Goal: Task Accomplishment & Management: Manage account settings

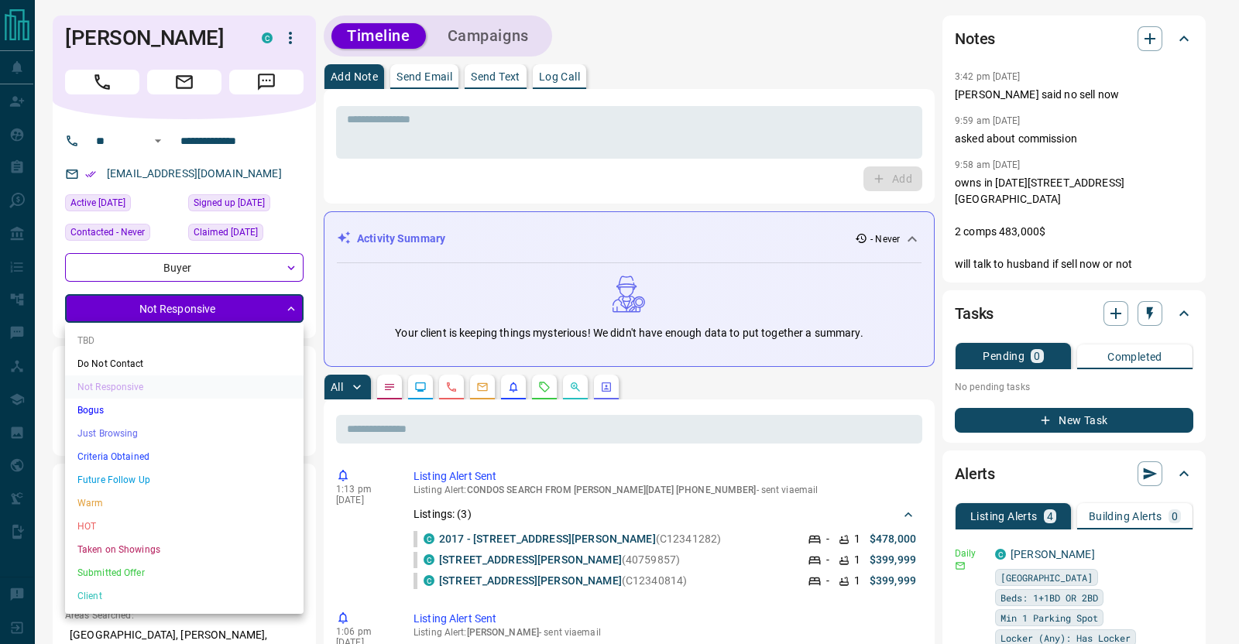
click at [654, 387] on div at bounding box center [619, 322] width 1239 height 644
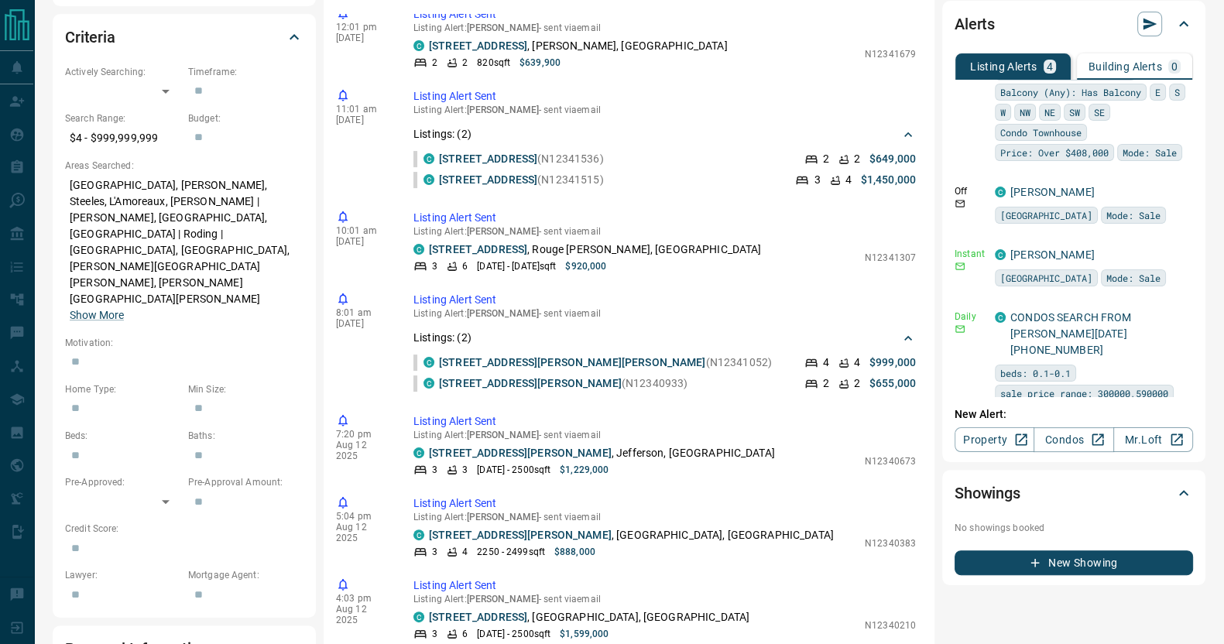
scroll to position [156, 0]
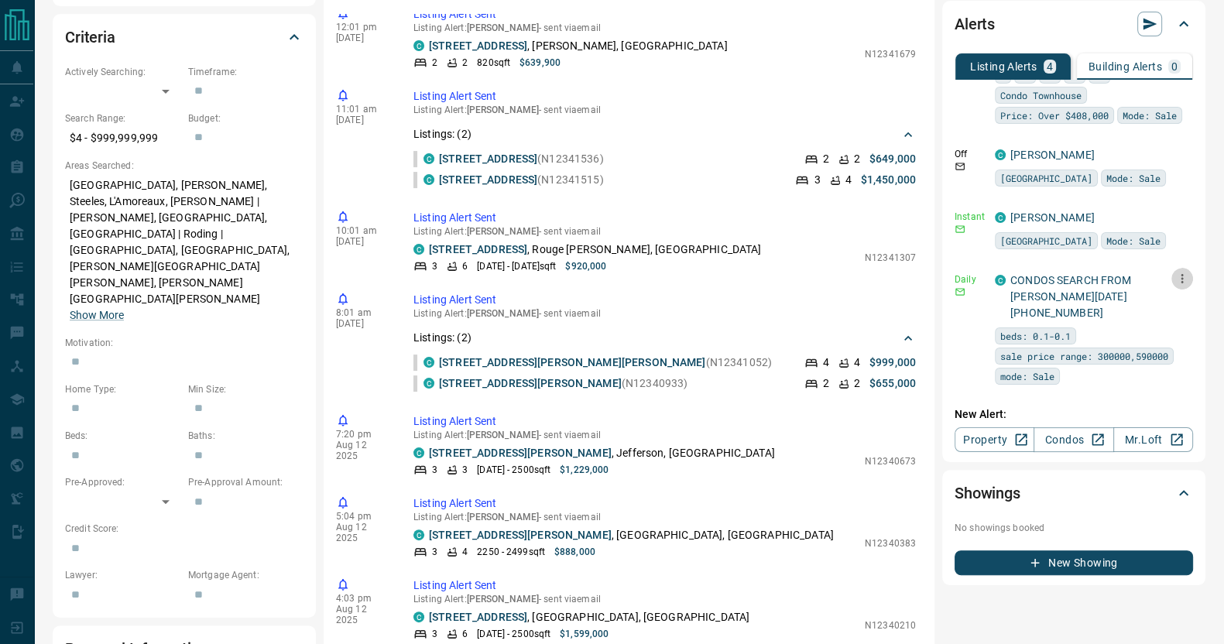
click at [1176, 286] on icon "button" at bounding box center [1183, 279] width 14 height 14
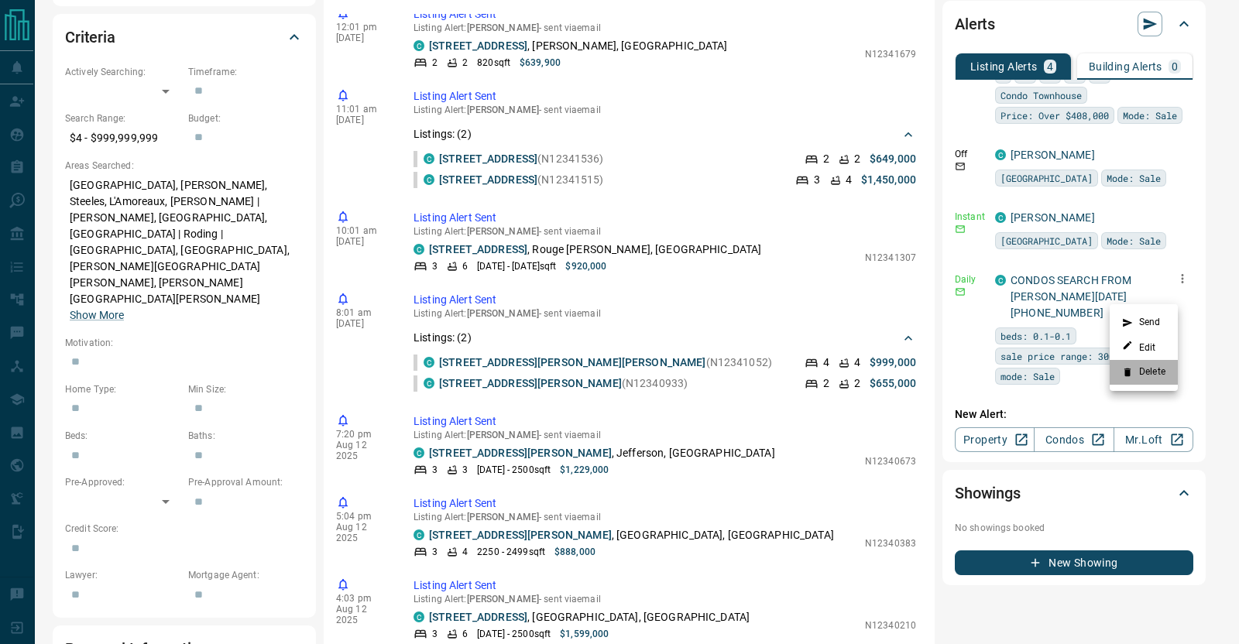
click at [1143, 365] on li "Delete" at bounding box center [1144, 372] width 68 height 25
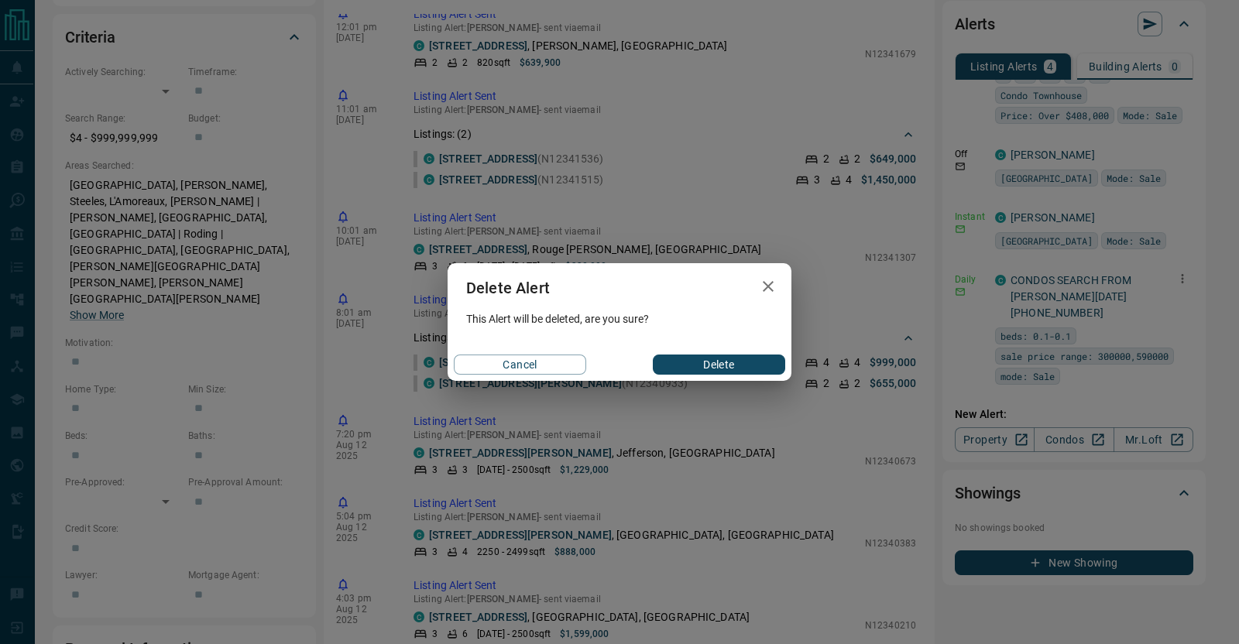
click at [736, 369] on button "Delete" at bounding box center [719, 365] width 132 height 20
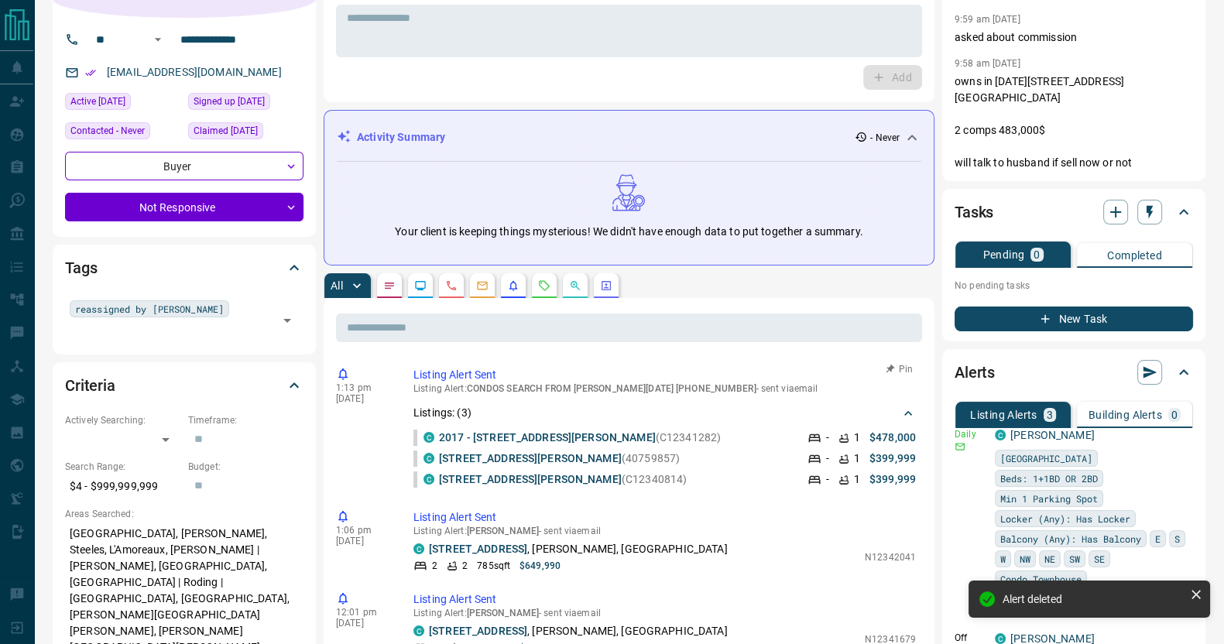
scroll to position [0, 0]
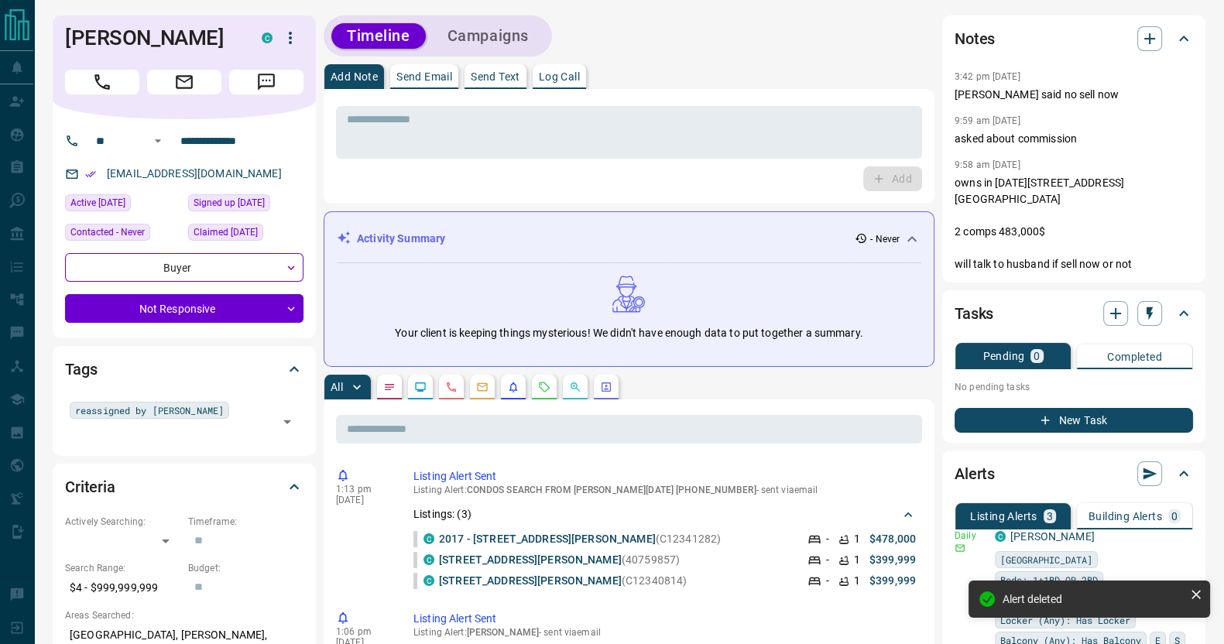
click at [434, 86] on button "Send Email" at bounding box center [424, 76] width 68 height 25
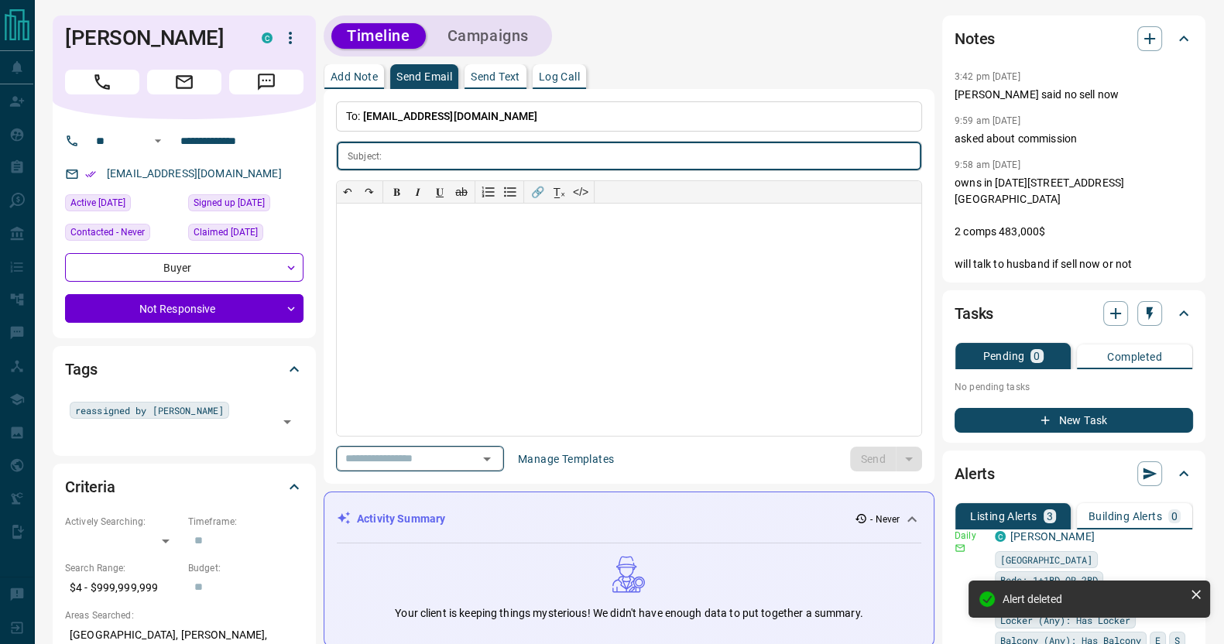
click at [496, 462] on icon "Open" at bounding box center [487, 459] width 19 height 19
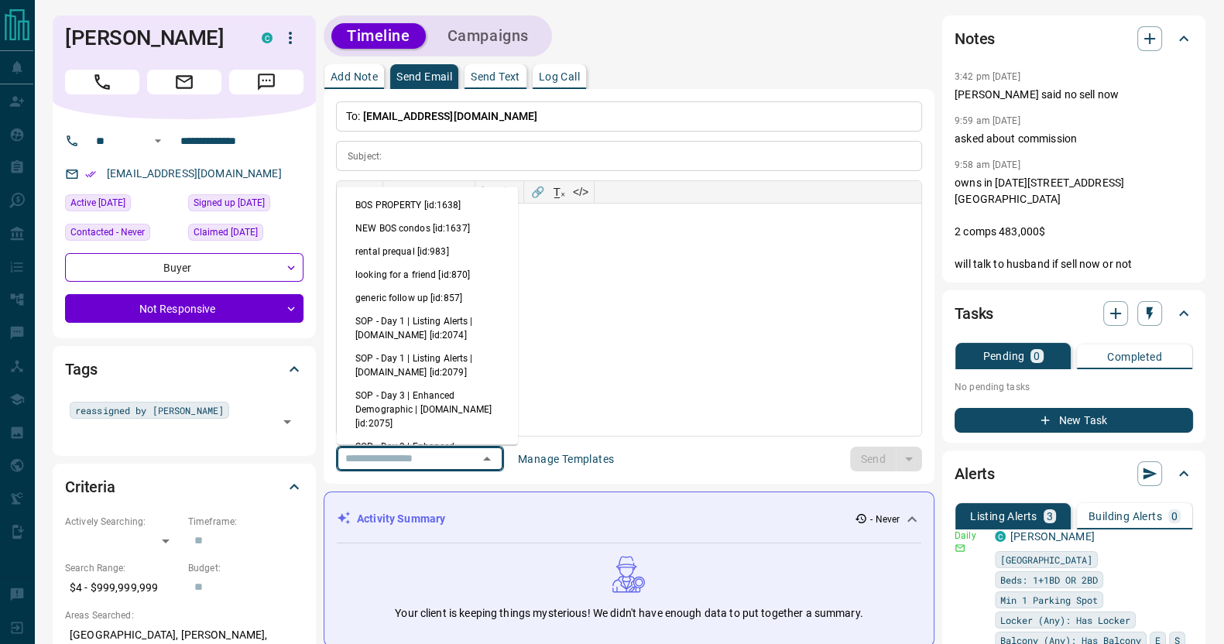
click at [387, 297] on li "generic follow up [id:857]" at bounding box center [427, 298] width 181 height 23
type input "**********"
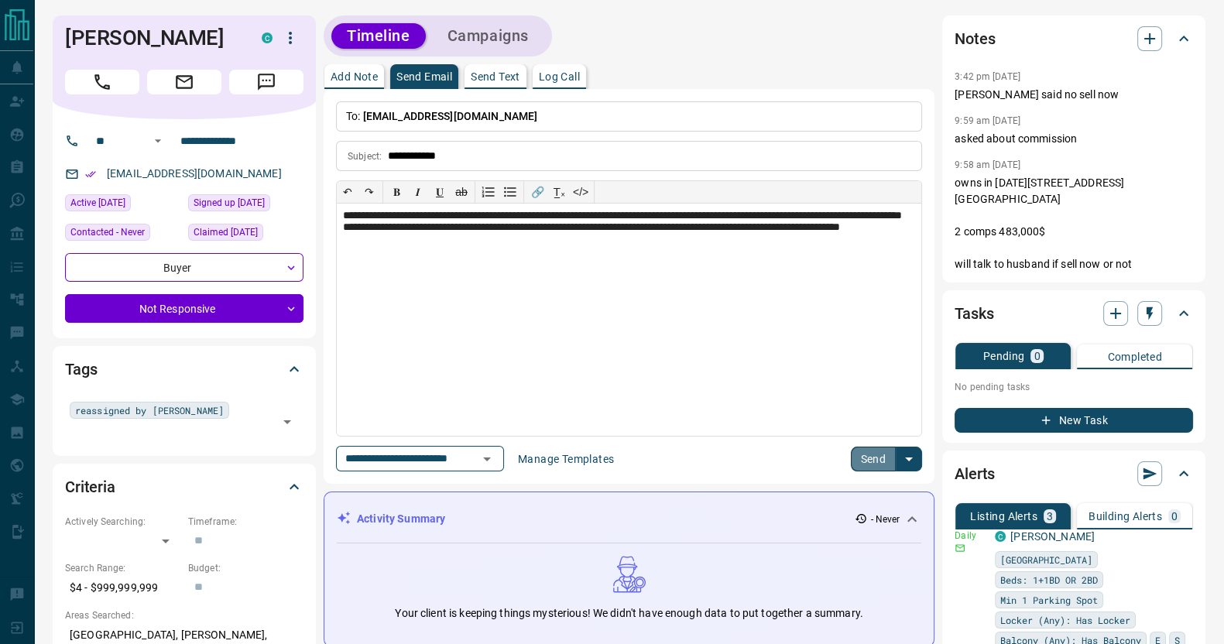
click at [880, 468] on button "Send" at bounding box center [874, 459] width 46 height 25
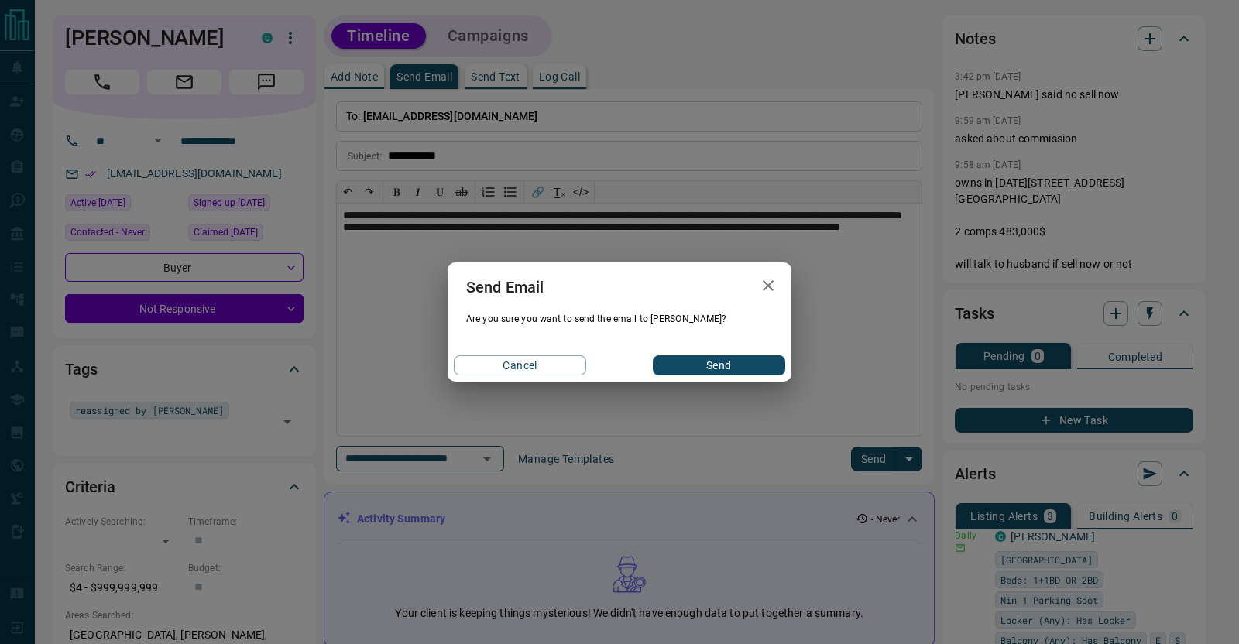
click at [700, 366] on button "Send" at bounding box center [719, 365] width 132 height 20
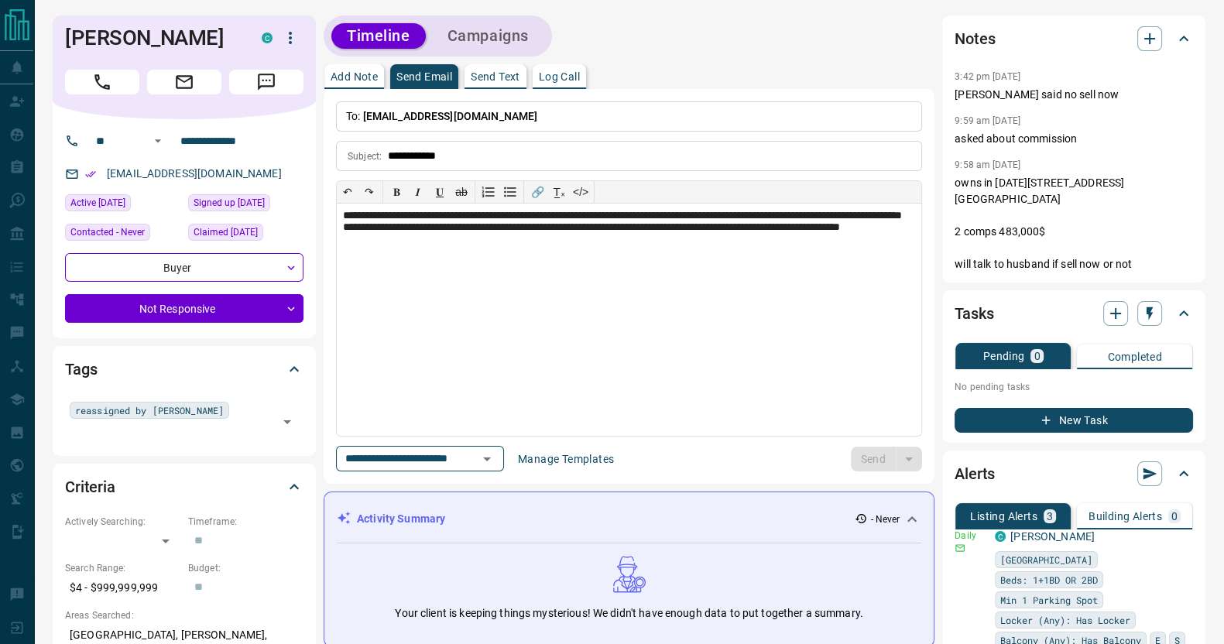
click at [337, 74] on p "Add Note" at bounding box center [354, 76] width 47 height 11
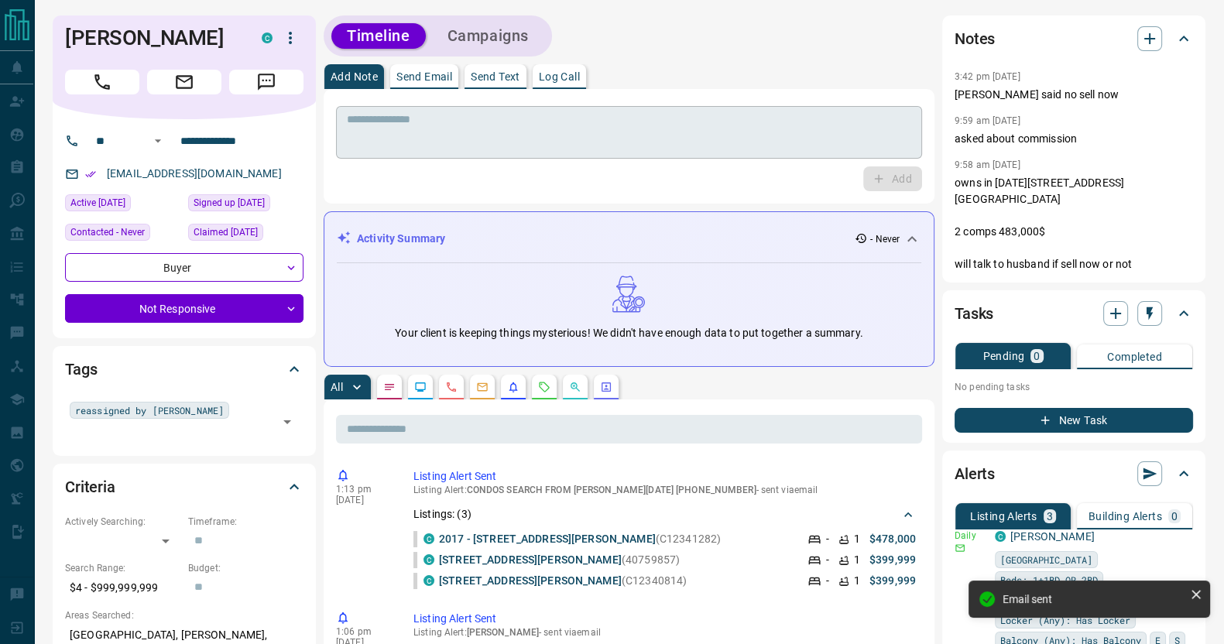
click at [424, 149] on textarea at bounding box center [629, 132] width 565 height 39
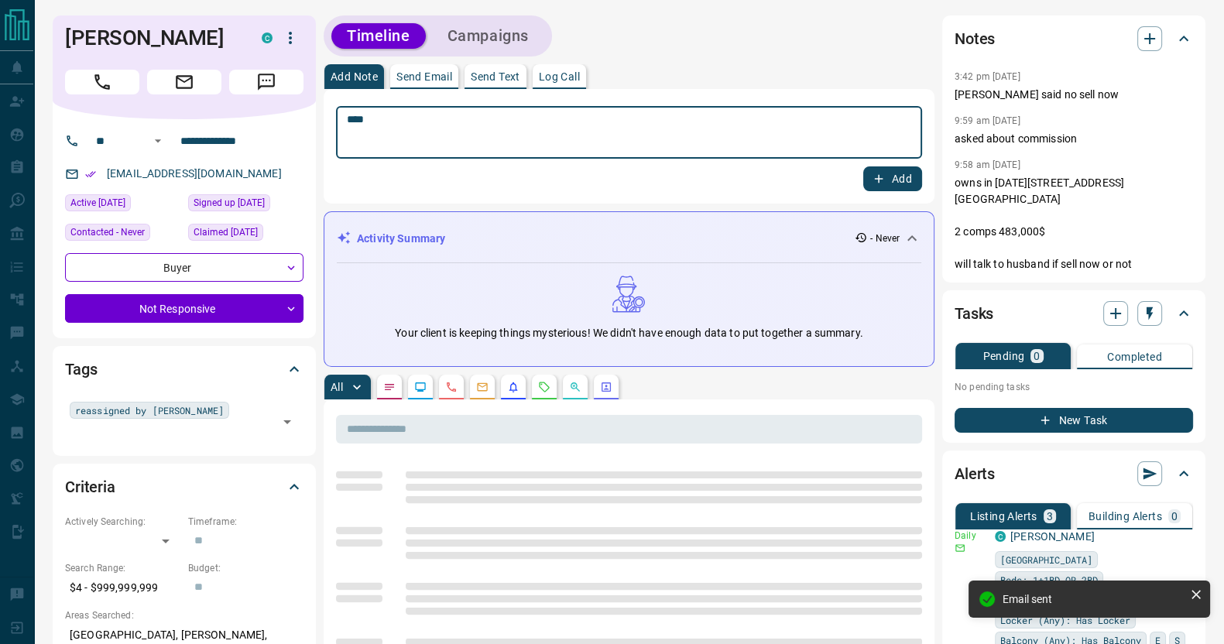
type textarea "***"
click at [863, 166] on button "Add" at bounding box center [892, 178] width 59 height 25
